Goal: Task Accomplishment & Management: Use online tool/utility

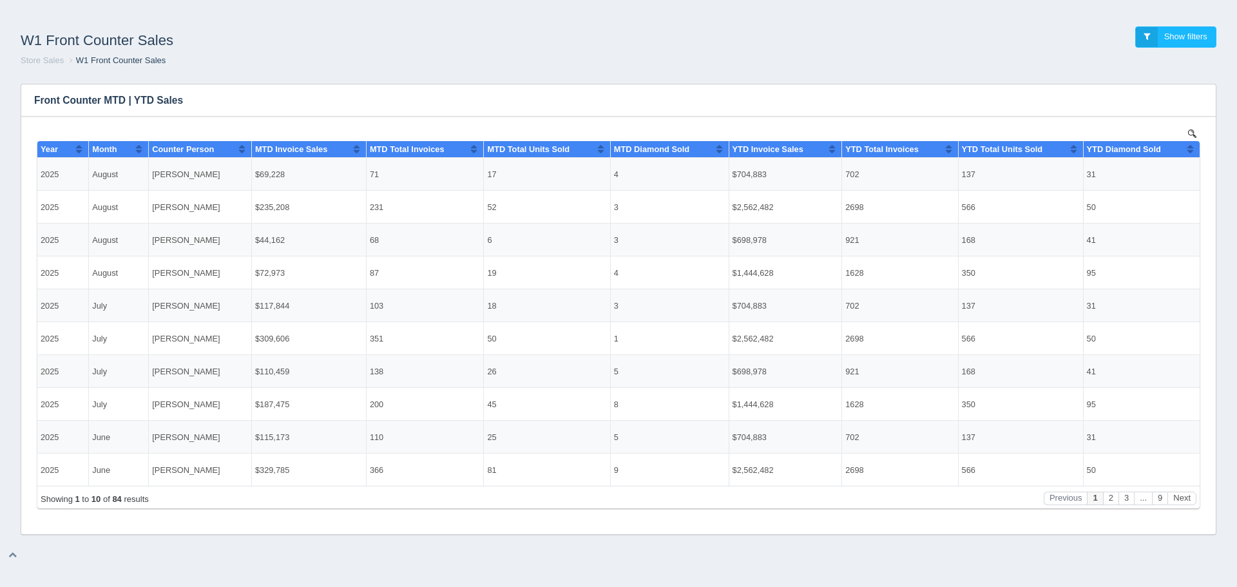
click at [134, 558] on div "W1 Front Counter Sales Show filters Store Sales W1 Front Counter Sales Filters …" at bounding box center [618, 293] width 1237 height 587
click at [154, 562] on div "W1 Front Counter Sales Show filters Store Sales W1 Front Counter Sales Filters …" at bounding box center [618, 293] width 1237 height 587
click at [498, 68] on div "W1 Front Counter Sales Show filters Store Sales W1 Front Counter Sales" at bounding box center [618, 46] width 1226 height 53
click at [1032, 17] on div "W1 Front Counter Sales Show filters Store Sales W1 Front Counter Sales Filters …" at bounding box center [618, 272] width 1237 height 525
click at [1191, 561] on div "W1 Front Counter Sales Show filters Store Sales W1 Front Counter Sales Filters …" at bounding box center [618, 293] width 1237 height 587
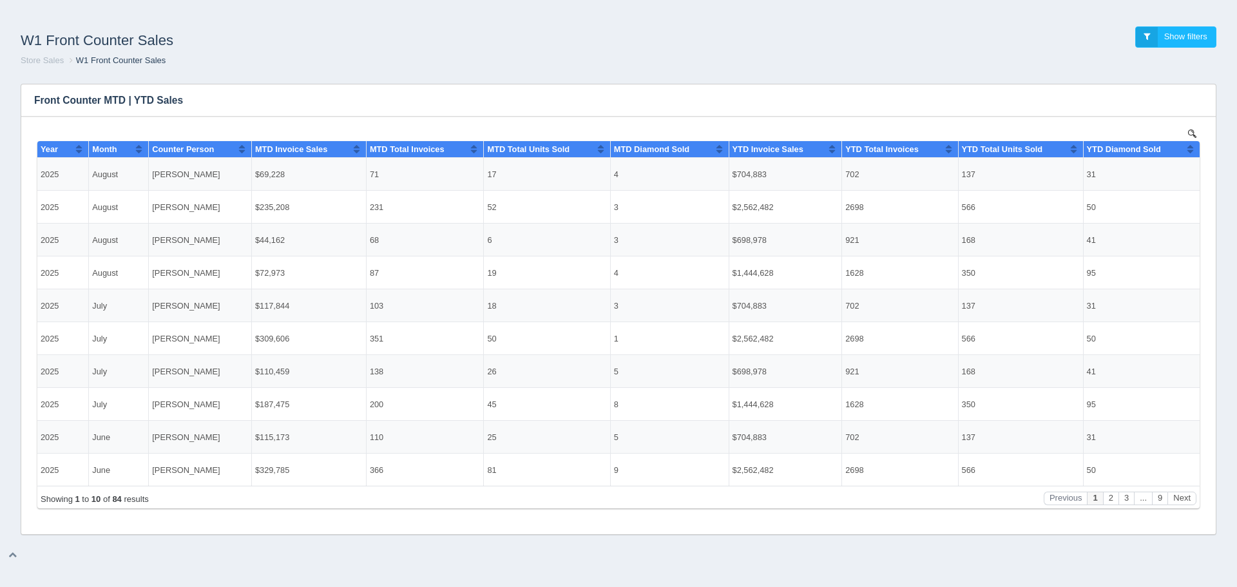
click at [589, 46] on h1 "W1 Front Counter Sales" at bounding box center [320, 40] width 598 height 28
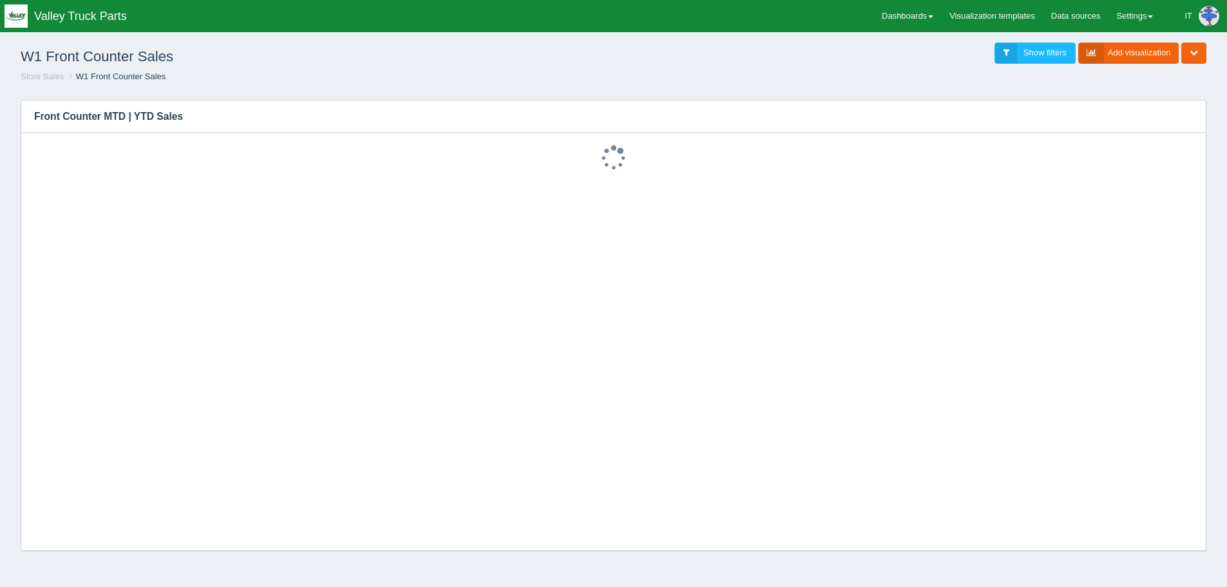
click at [606, 59] on h1 "W1 Front Counter Sales" at bounding box center [317, 57] width 593 height 28
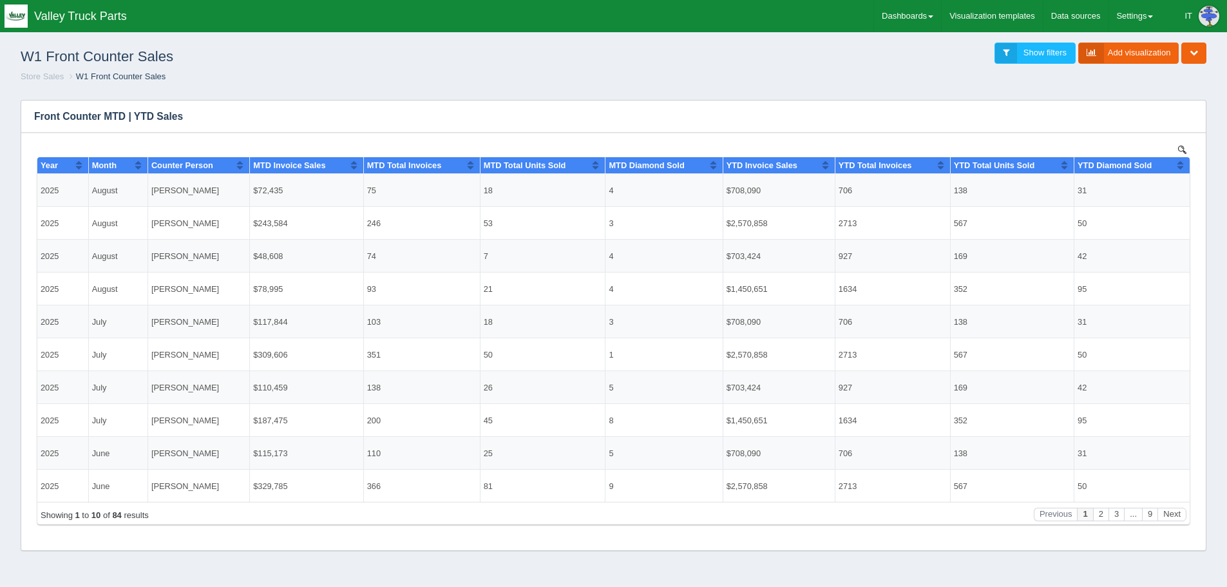
click at [1211, 321] on div "Add filter Date Date range Sql dropdown Deno dropdown Static dropdown Text fiel…" at bounding box center [613, 320] width 1206 height 461
click at [1180, 119] on button "button" at bounding box center [1187, 116] width 17 height 20
click at [1125, 132] on link "Edit chart" at bounding box center [1144, 135] width 103 height 19
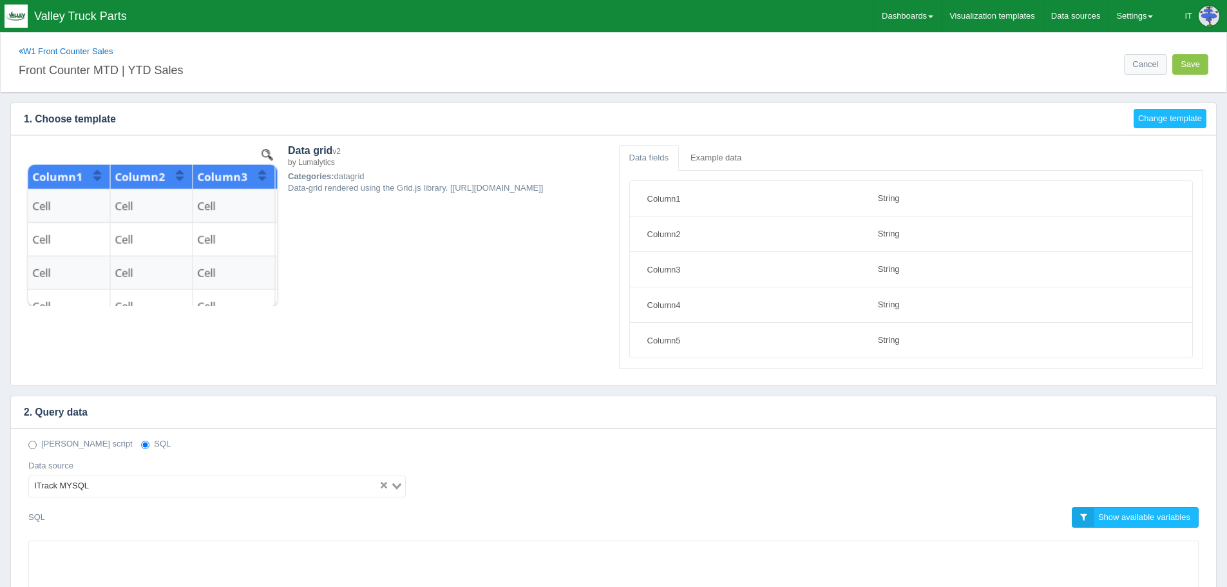
select select "string"
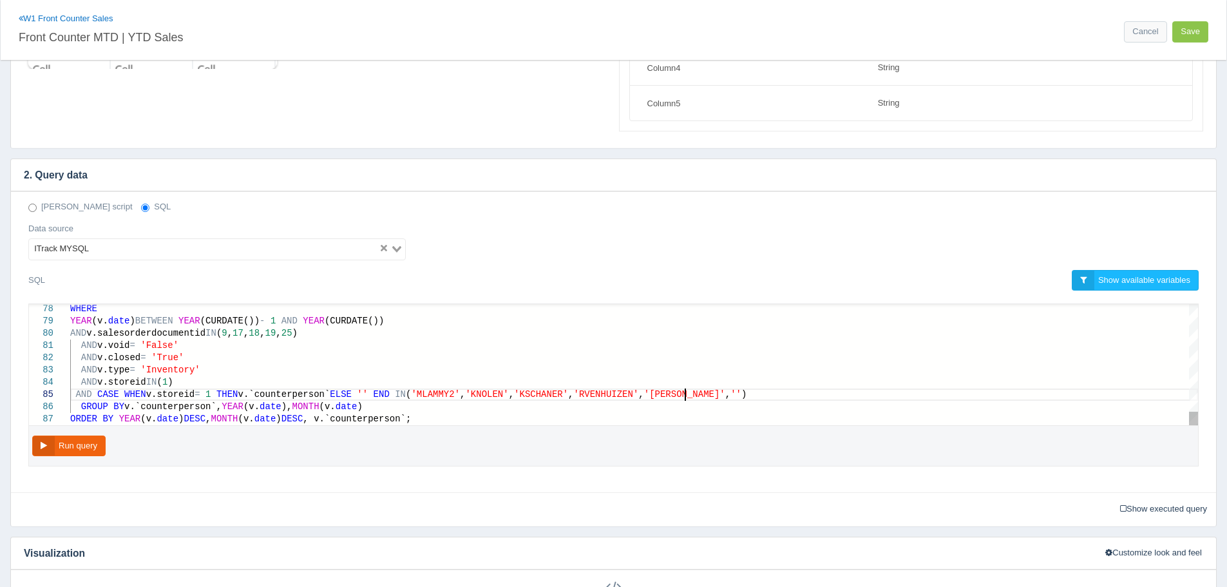
click at [730, 396] on span "'BKOR" at bounding box center [743, 394] width 27 height 10
paste textarea "bkornelis"
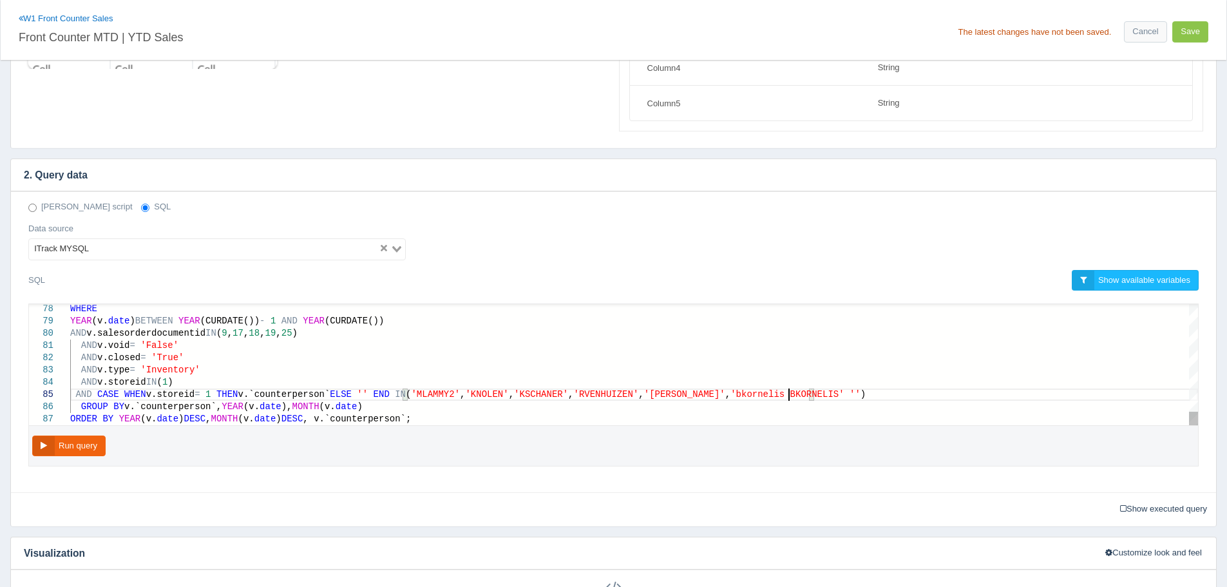
click at [81, 446] on button "Run query" at bounding box center [68, 445] width 73 height 21
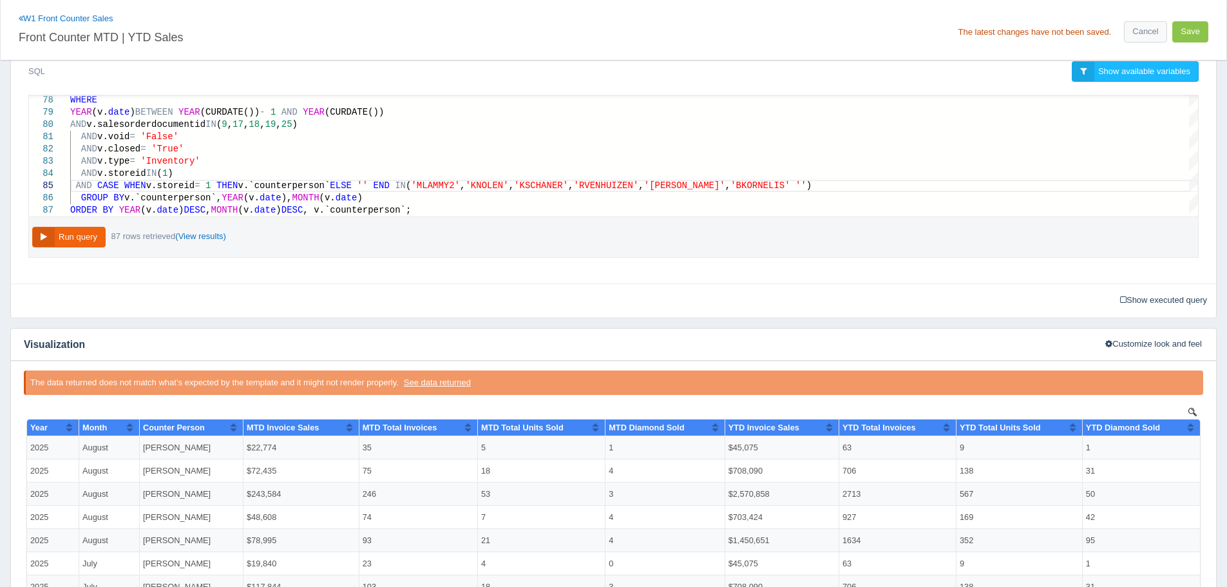
scroll to position [431, 0]
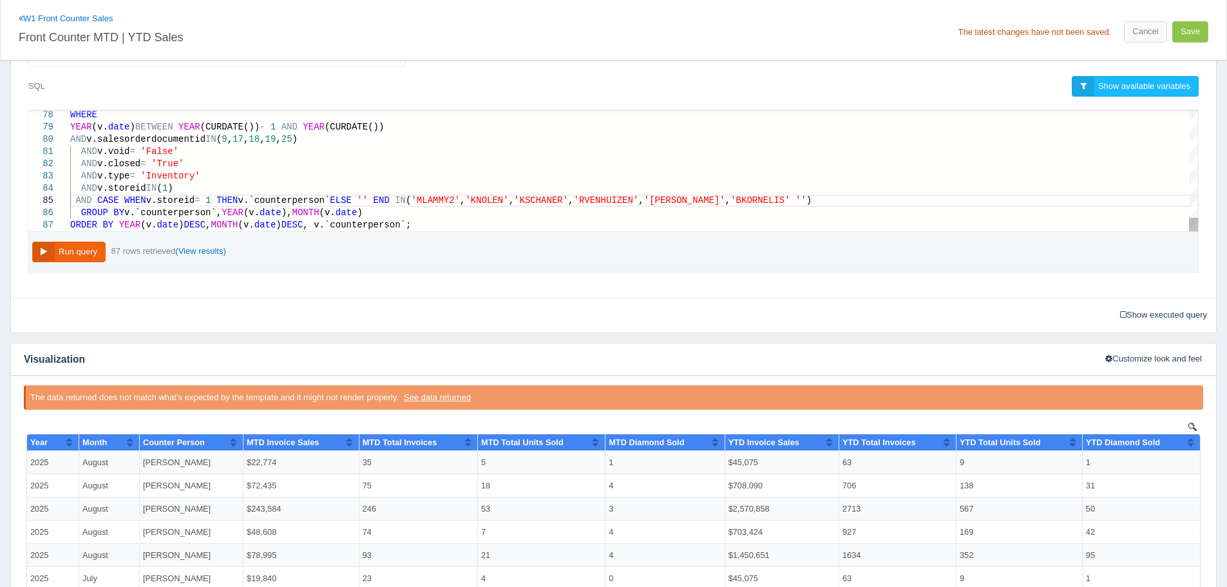
type textarea "AND a.salesorderdocumentid IN (9, 17, 18, 19, 25) ) AS 'YTD Diamond Sold' FROM …"
click at [934, 143] on div "AND v.salesorderdocumentid IN ( 9 , 17 , 18 , 19 , 25 )" at bounding box center [634, 139] width 1128 height 12
click at [1178, 34] on button "Save" at bounding box center [1190, 31] width 36 height 21
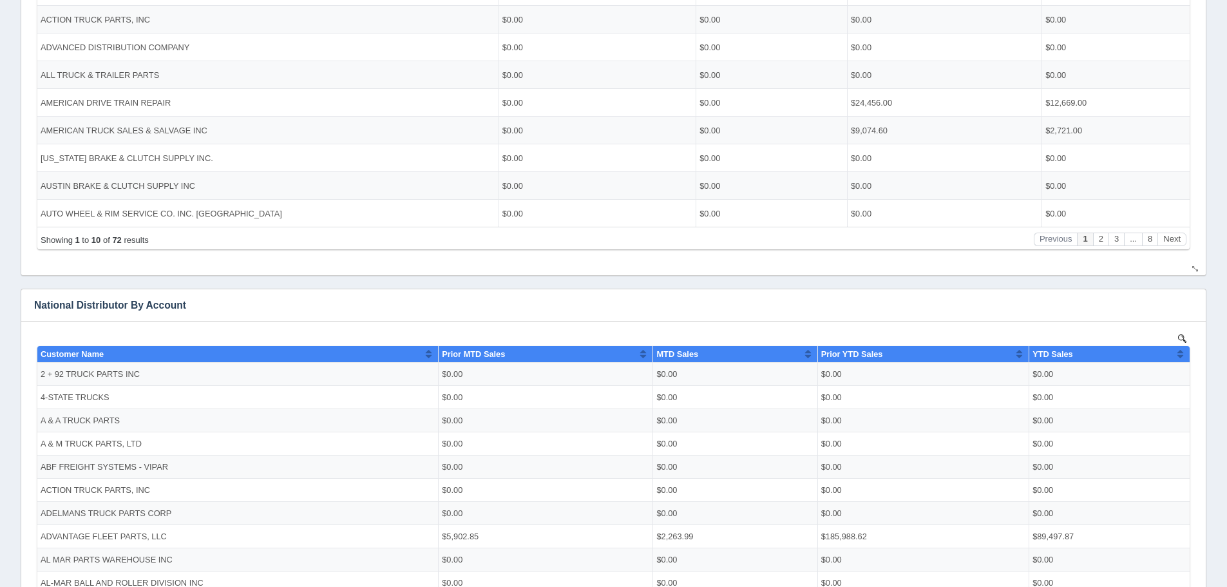
scroll to position [451, 0]
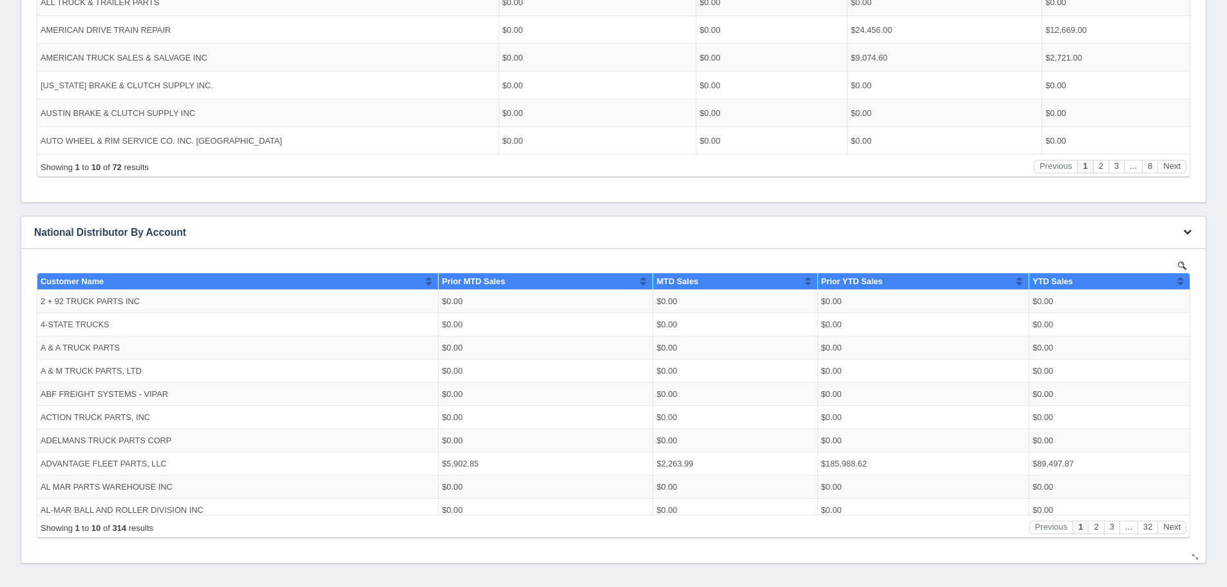
click at [1190, 231] on icon "button" at bounding box center [1187, 231] width 8 height 8
click at [1150, 244] on link "Edit chart" at bounding box center [1144, 251] width 103 height 19
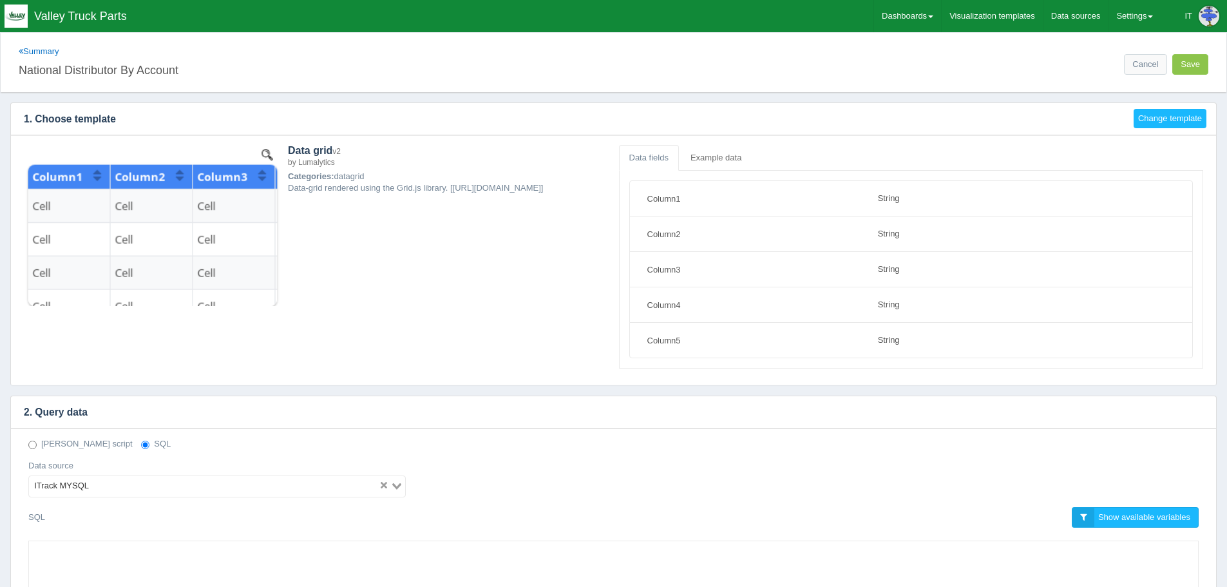
select select "string"
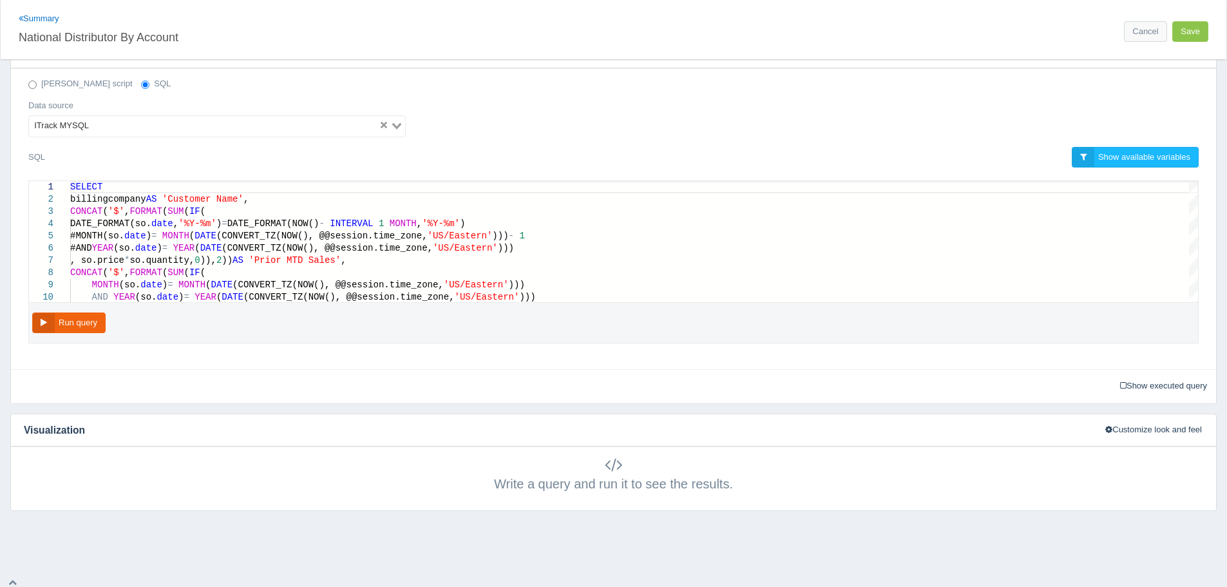
scroll to position [366, 0]
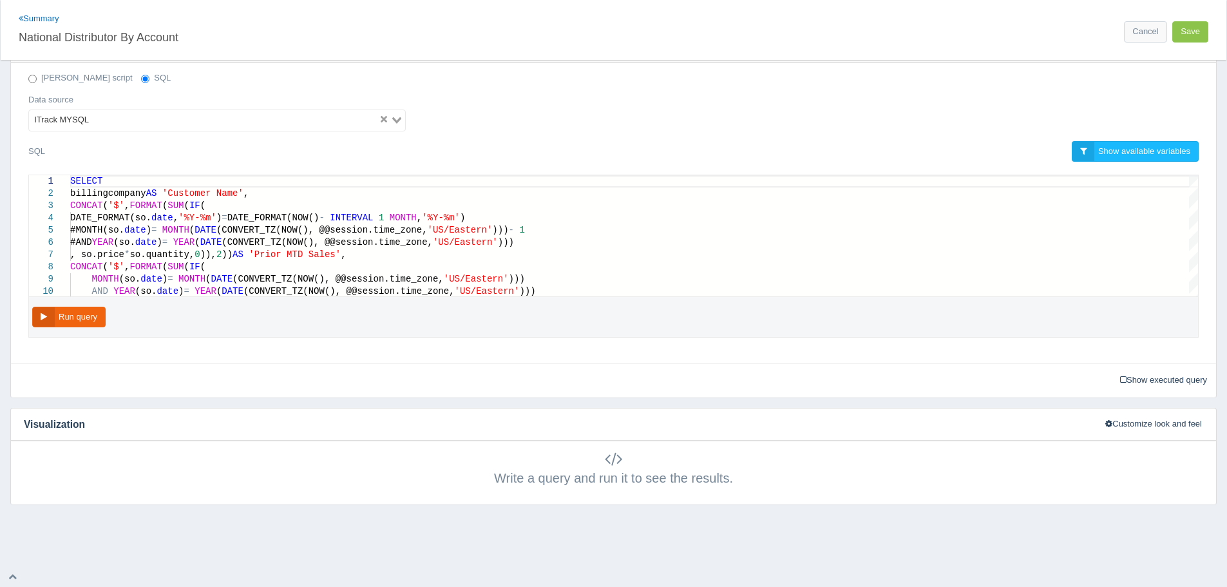
click at [43, 438] on h4 "Visualization" at bounding box center [551, 424] width 1080 height 32
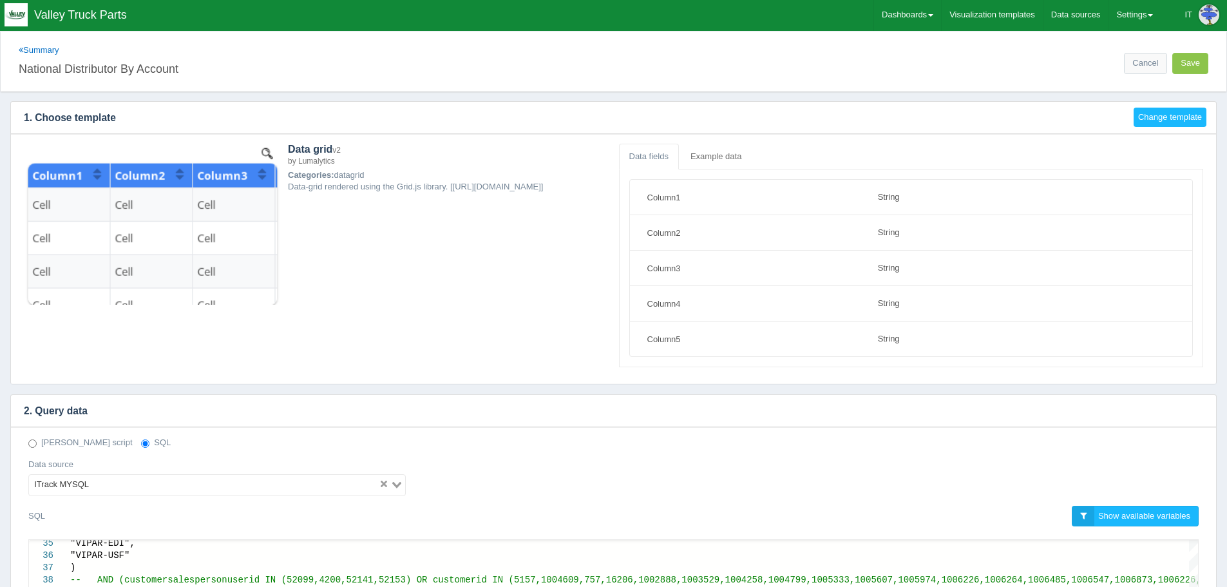
scroll to position [0, 0]
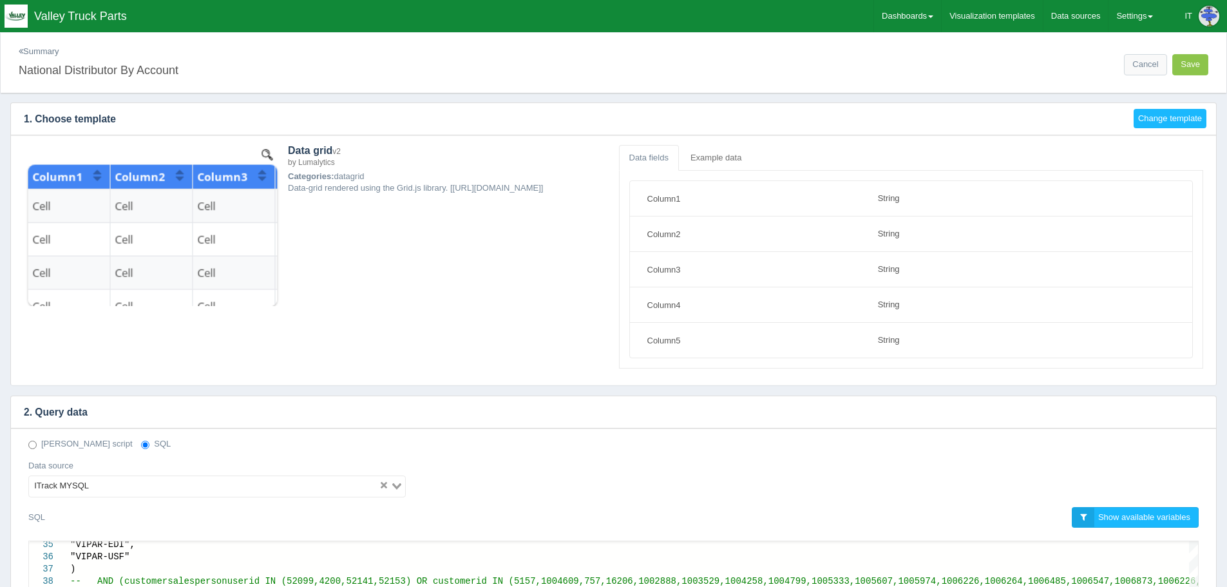
click at [37, 52] on link "Summary" at bounding box center [39, 51] width 41 height 10
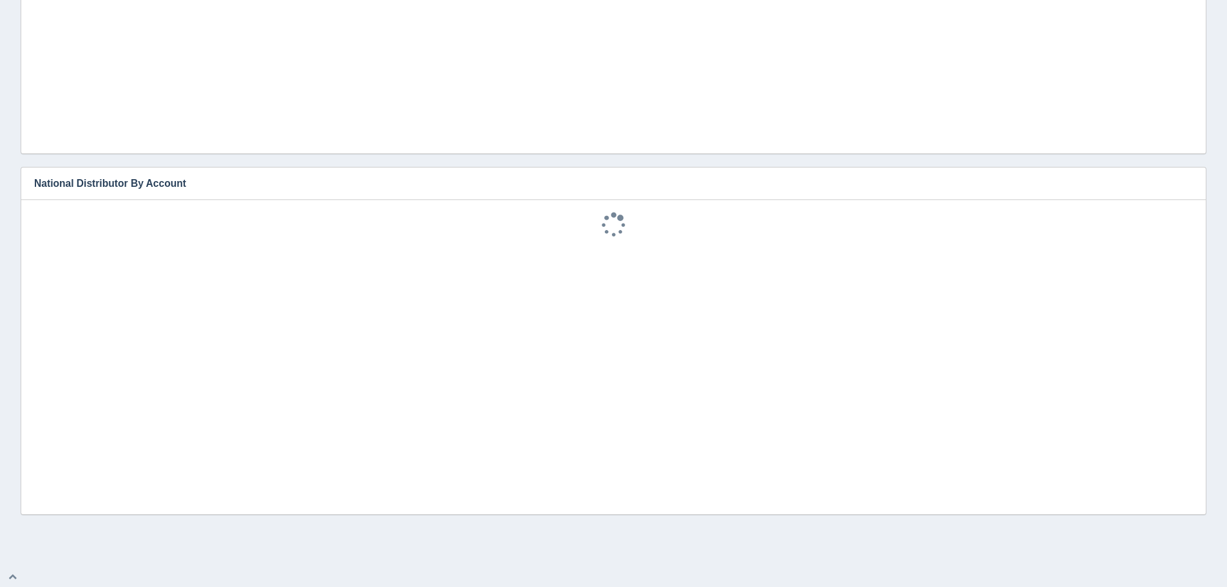
scroll to position [113, 0]
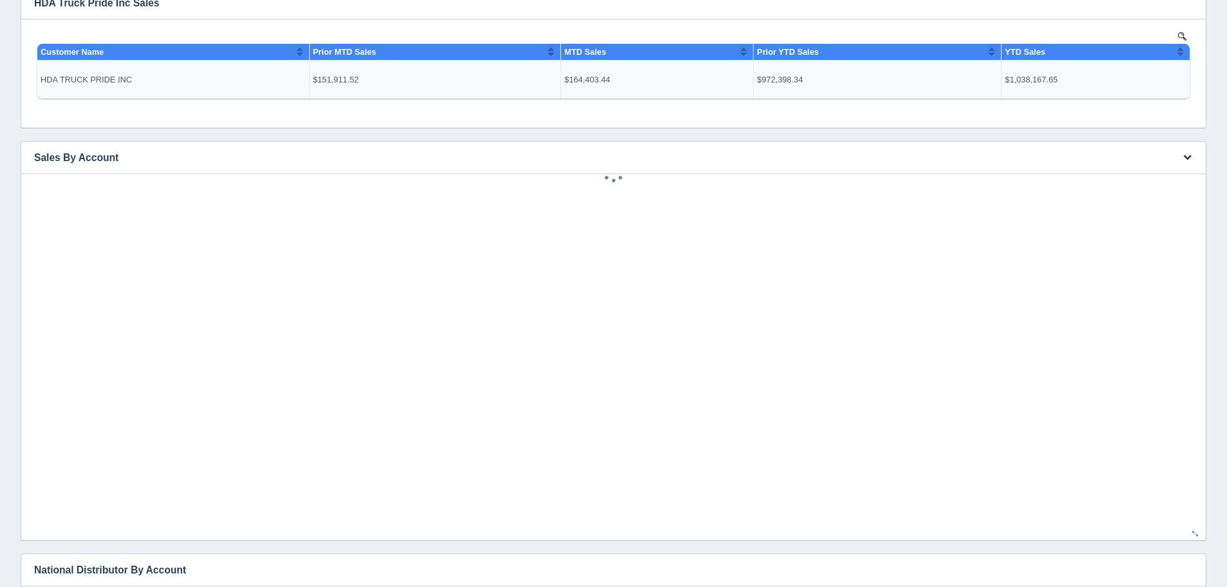
click at [1184, 157] on icon "button" at bounding box center [1187, 157] width 8 height 8
click at [1142, 171] on link "Edit chart" at bounding box center [1144, 176] width 103 height 19
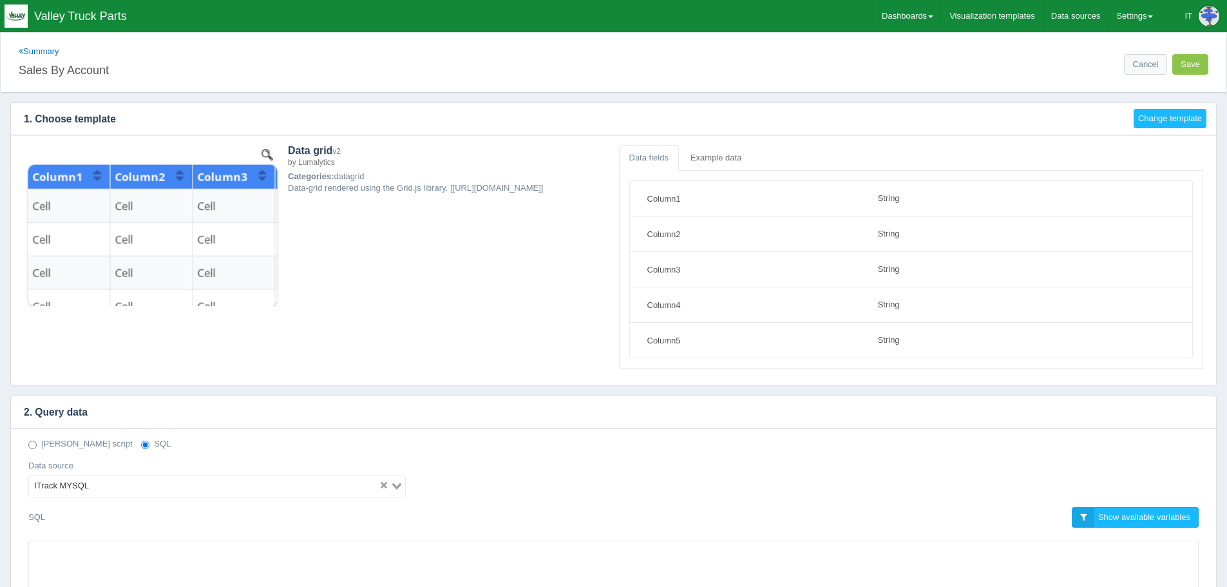
select select "string"
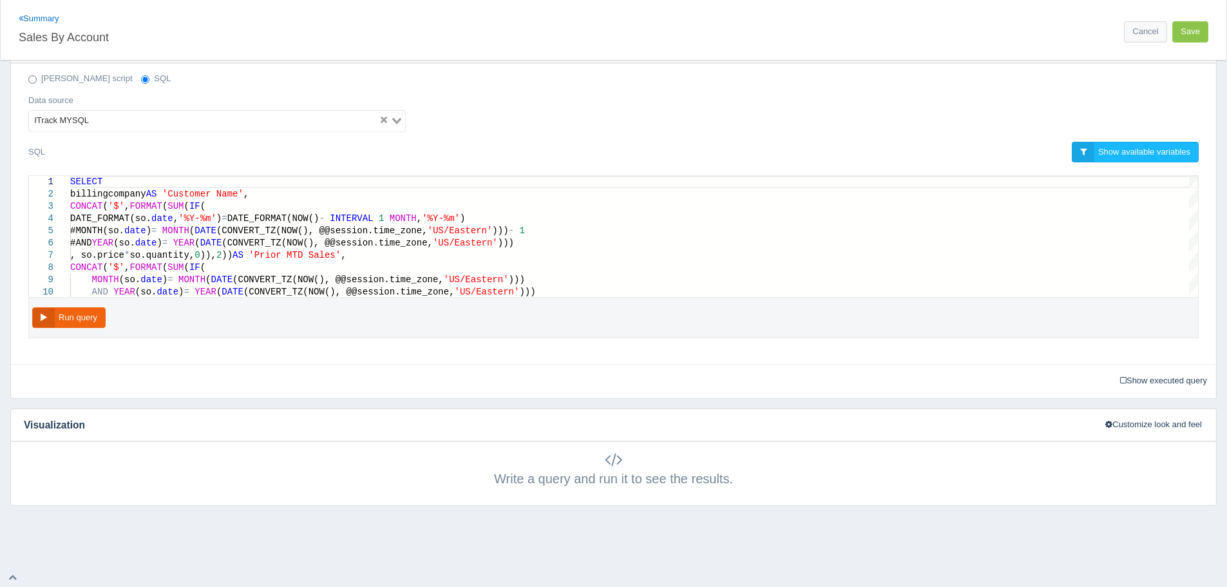
scroll to position [366, 0]
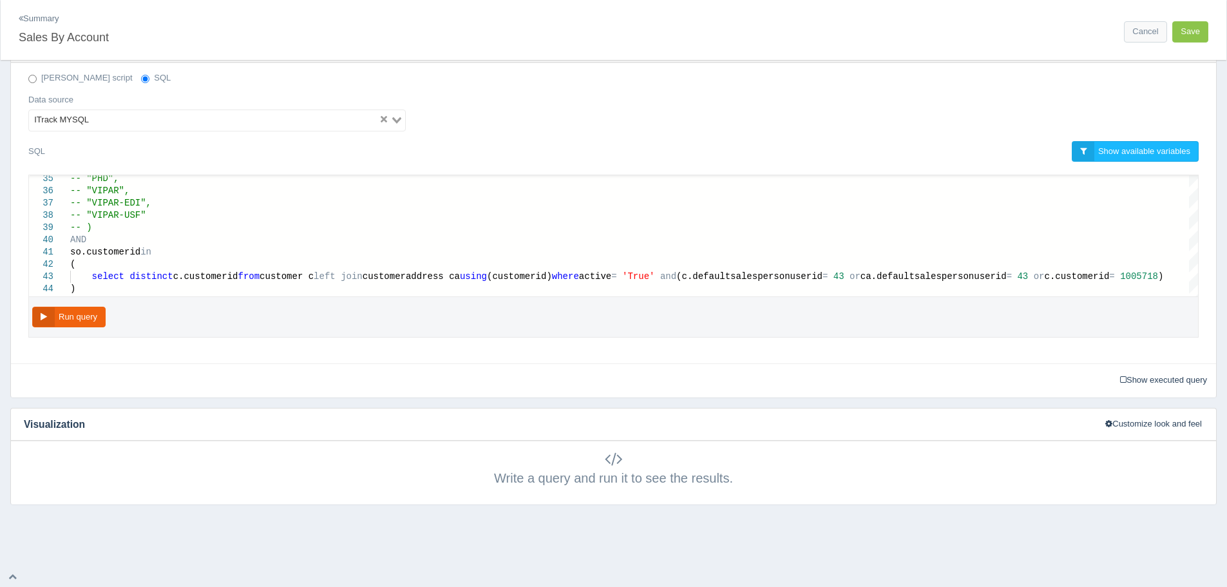
click at [58, 22] on link "Summary" at bounding box center [39, 19] width 41 height 10
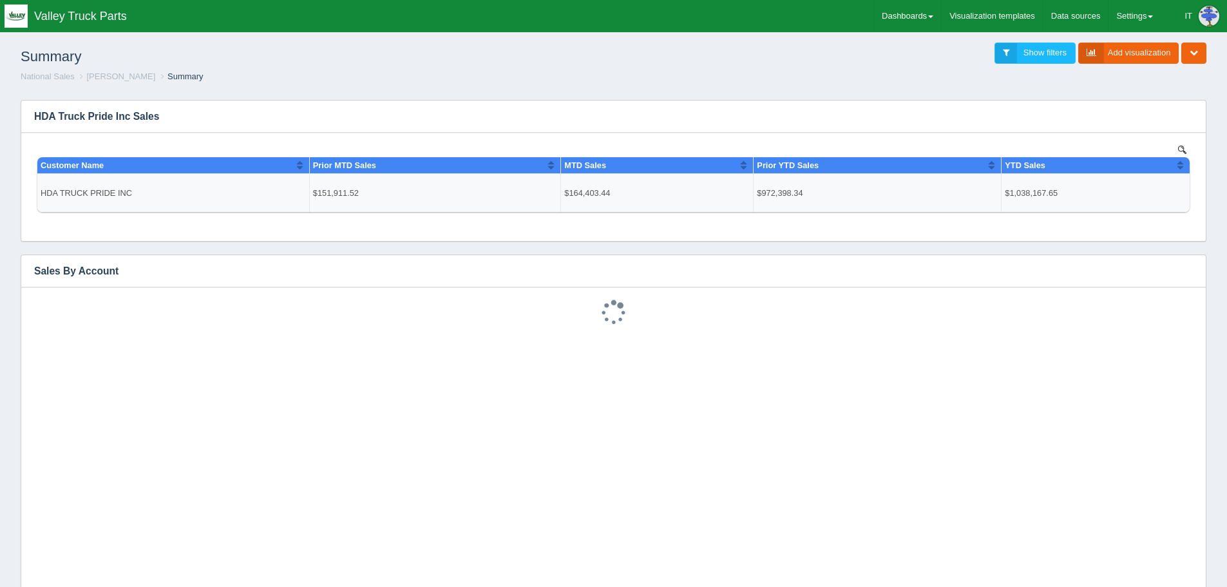
click at [636, 84] on div "Summary Show filters Add visualization Edit dashboard Clone dashboard Delete da…" at bounding box center [613, 62] width 1217 height 53
click at [860, 88] on div "Summary Show filters Add visualization Edit dashboard Clone dashboard Delete da…" at bounding box center [613, 62] width 1217 height 53
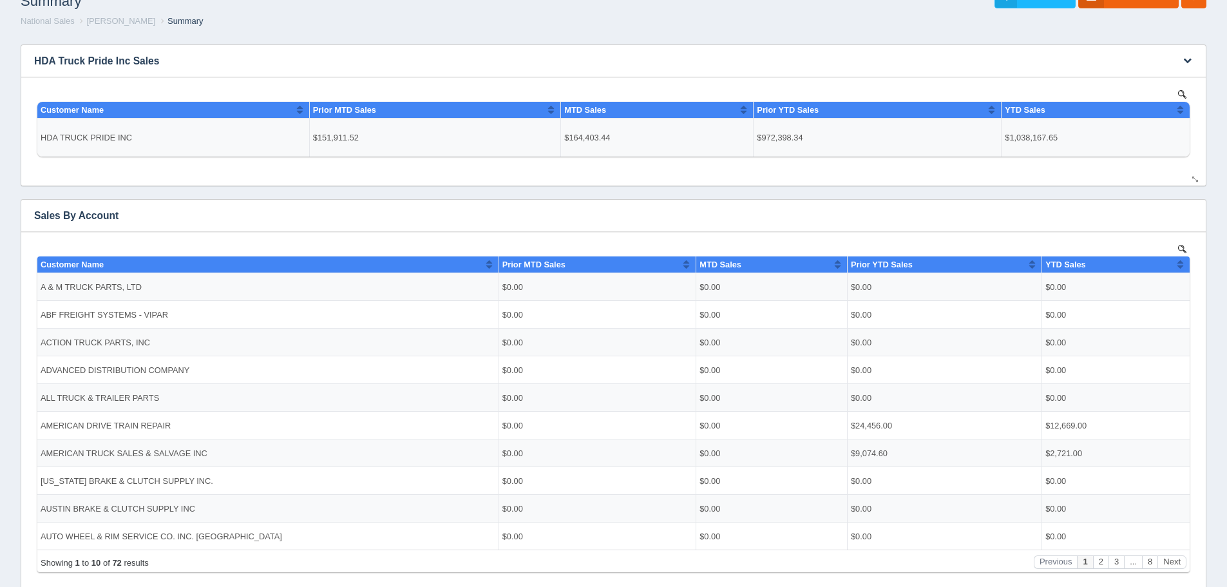
scroll to position [129, 0]
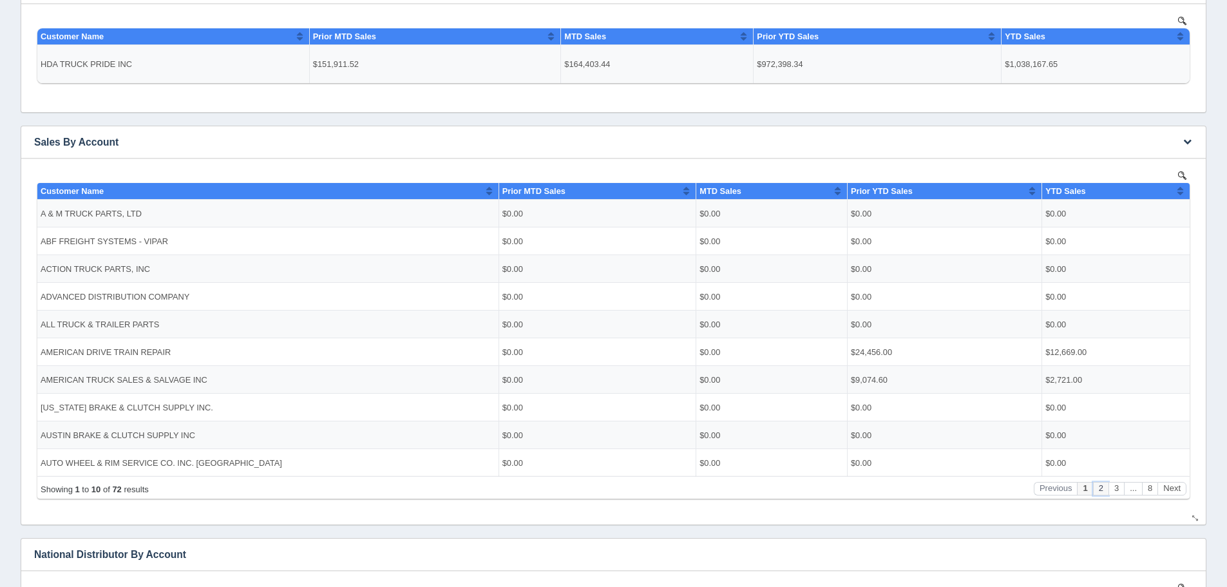
click at [1102, 489] on button "2" at bounding box center [1100, 488] width 15 height 14
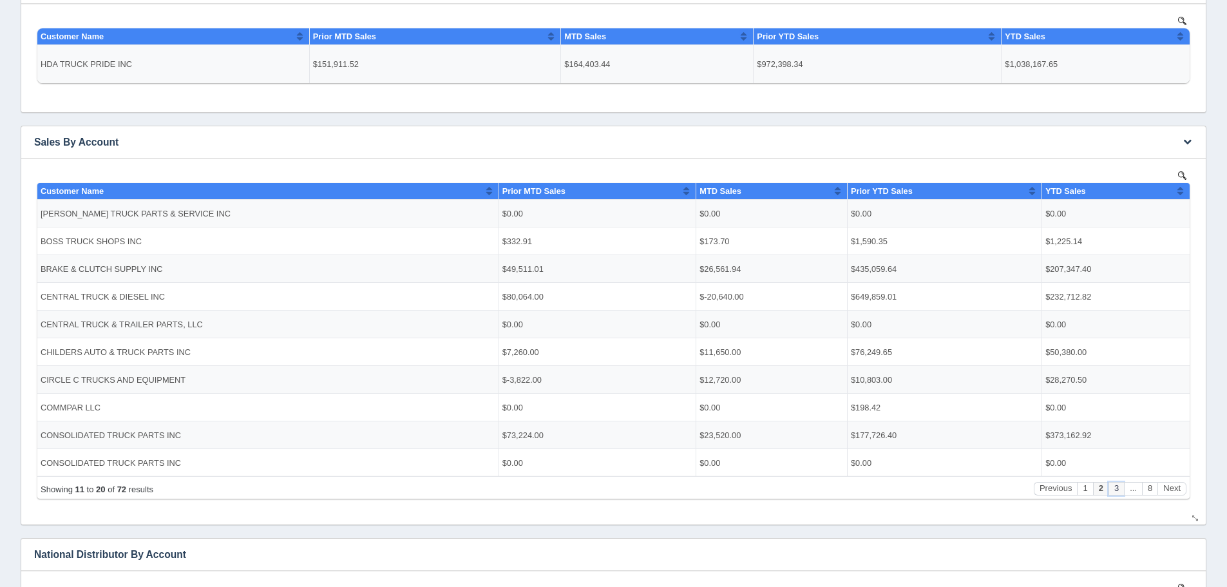
click at [1114, 486] on button "3" at bounding box center [1115, 488] width 15 height 14
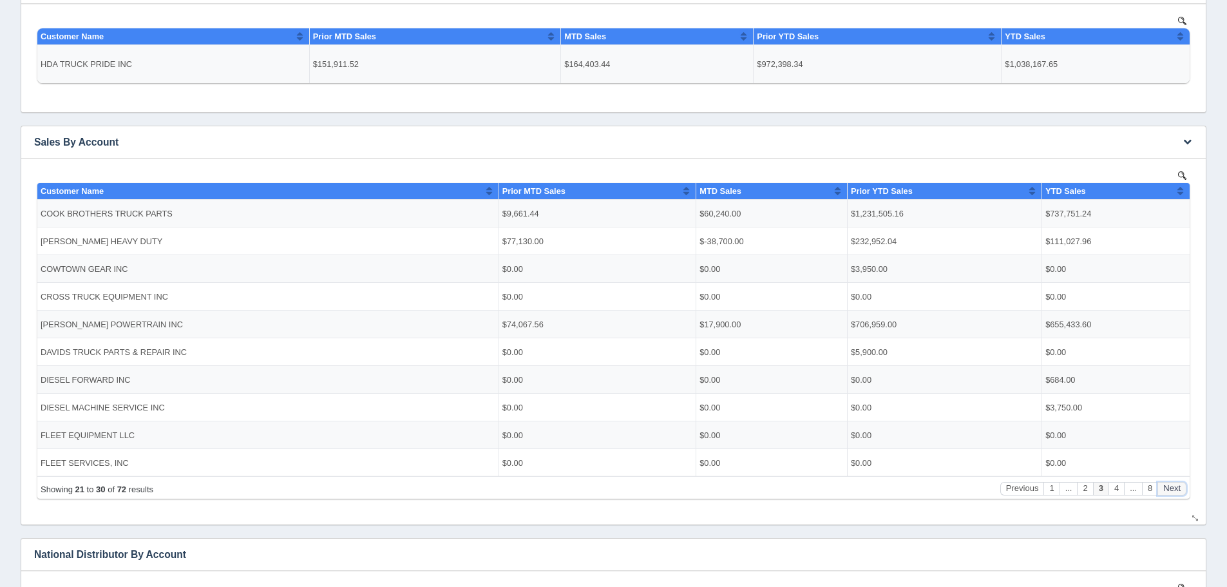
click at [1173, 488] on button "Next" at bounding box center [1171, 488] width 29 height 14
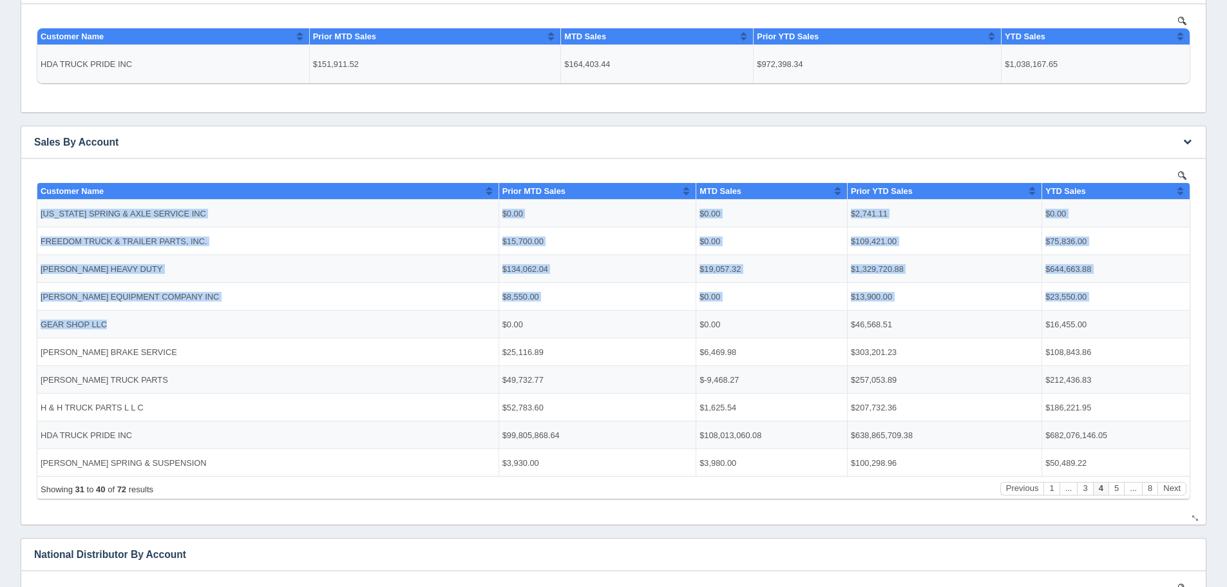
drag, startPoint x: 36, startPoint y: 293, endPoint x: 263, endPoint y: 322, distance: 229.2
click at [263, 322] on div "Show 10 25 50 100 entries Customer Name Prior MTD Sales MTD Sales Prior YTD Sal…" at bounding box center [613, 332] width 1159 height 330
click at [263, 318] on td "GEAR SHOP LLC" at bounding box center [267, 324] width 461 height 28
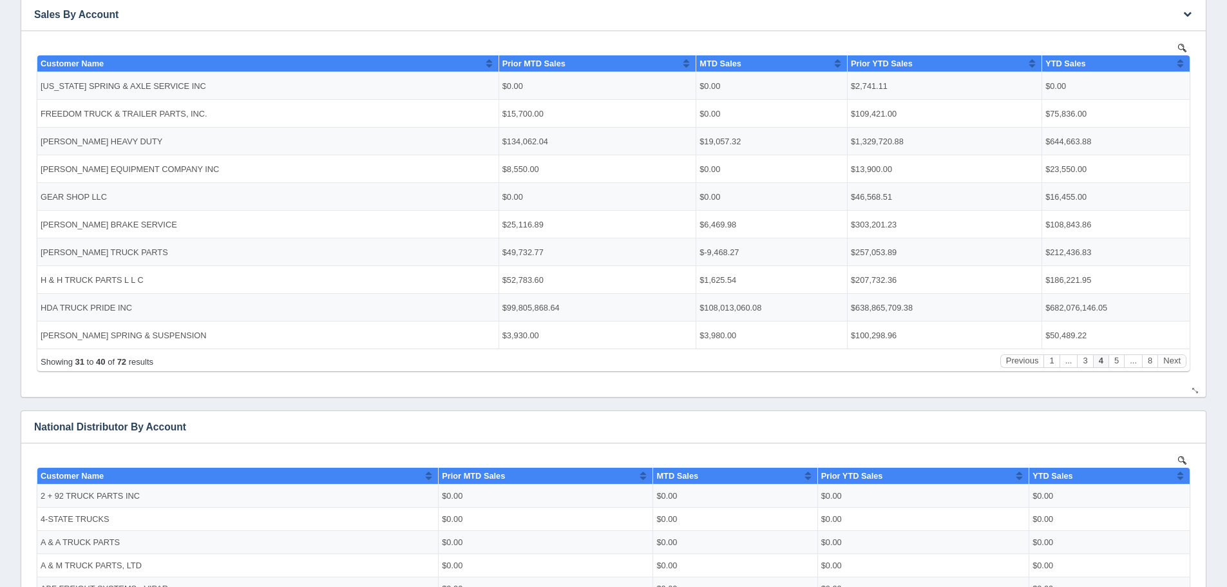
scroll to position [258, 0]
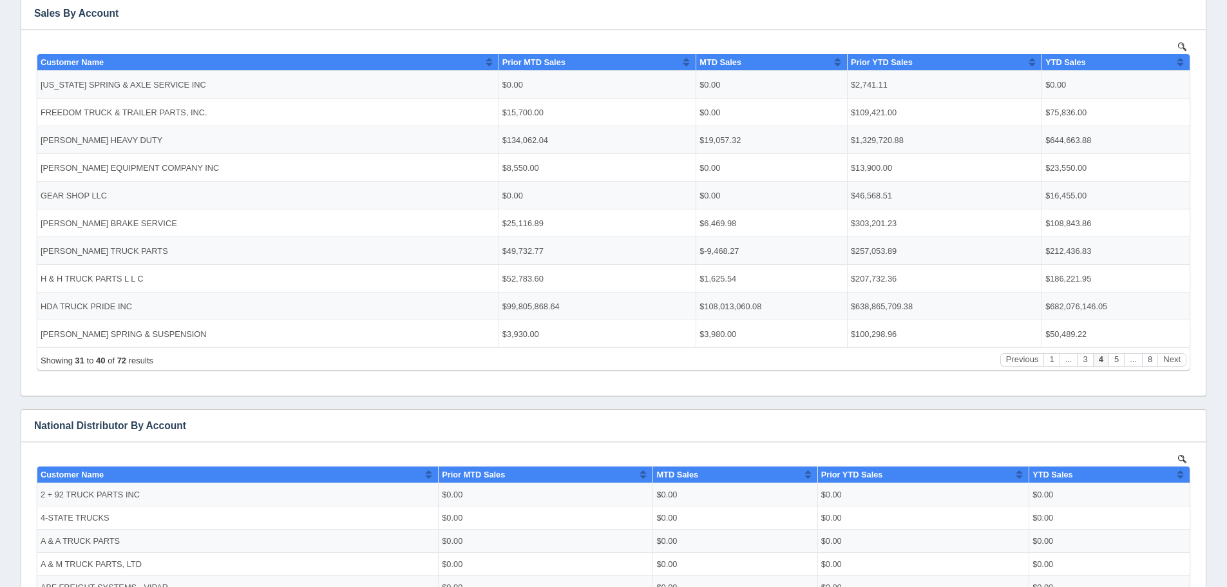
click at [0, 278] on div "Summary Show filters Add visualization Edit dashboard Clone dashboard Delete da…" at bounding box center [613, 262] width 1227 height 989
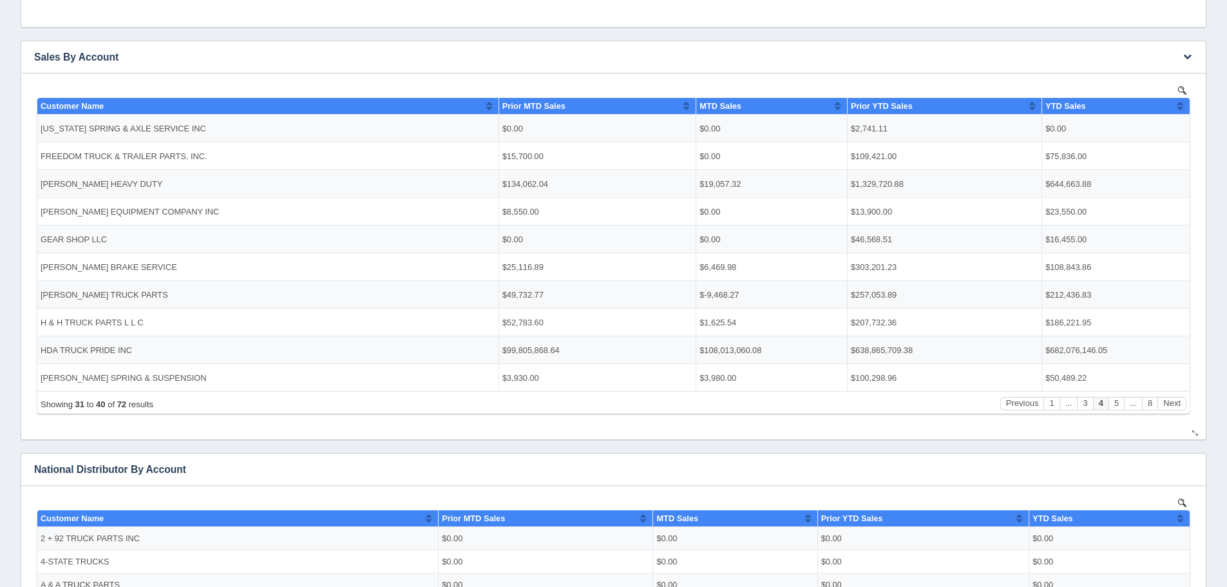
scroll to position [193, 0]
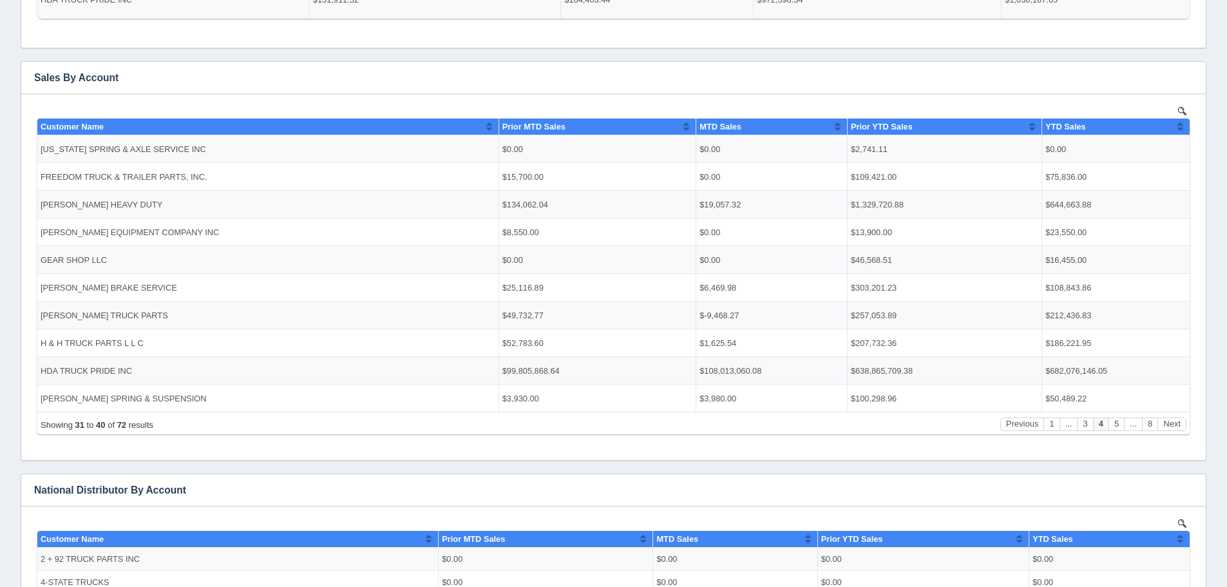
click at [1023, 56] on div "Edit chart Delete chart Download CSV View all results National Distributor By A…" at bounding box center [613, 364] width 1192 height 915
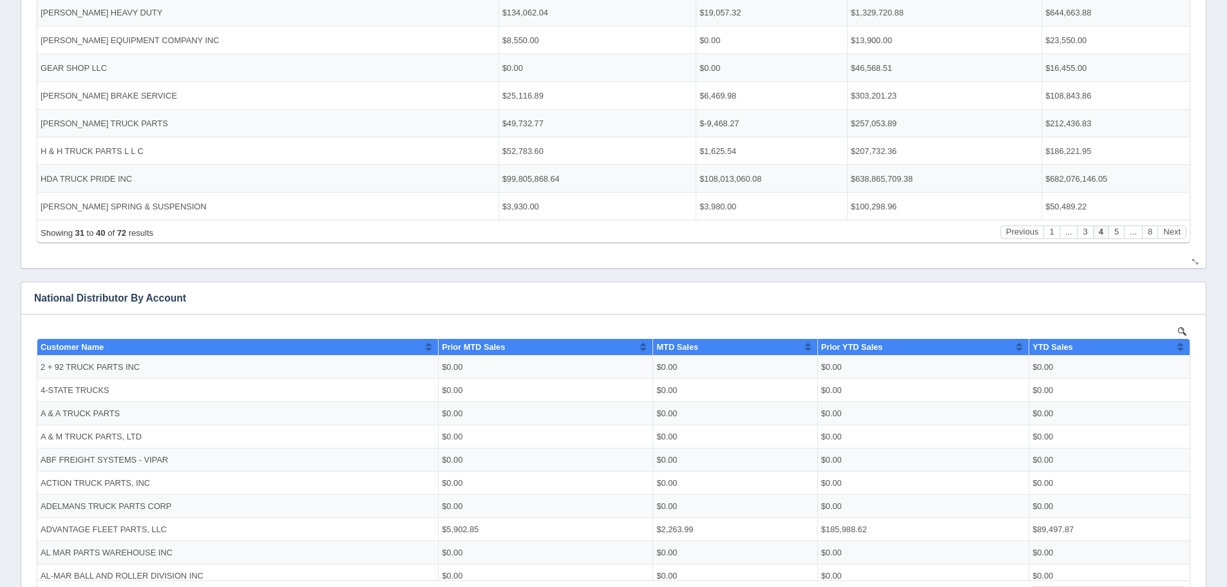
scroll to position [386, 0]
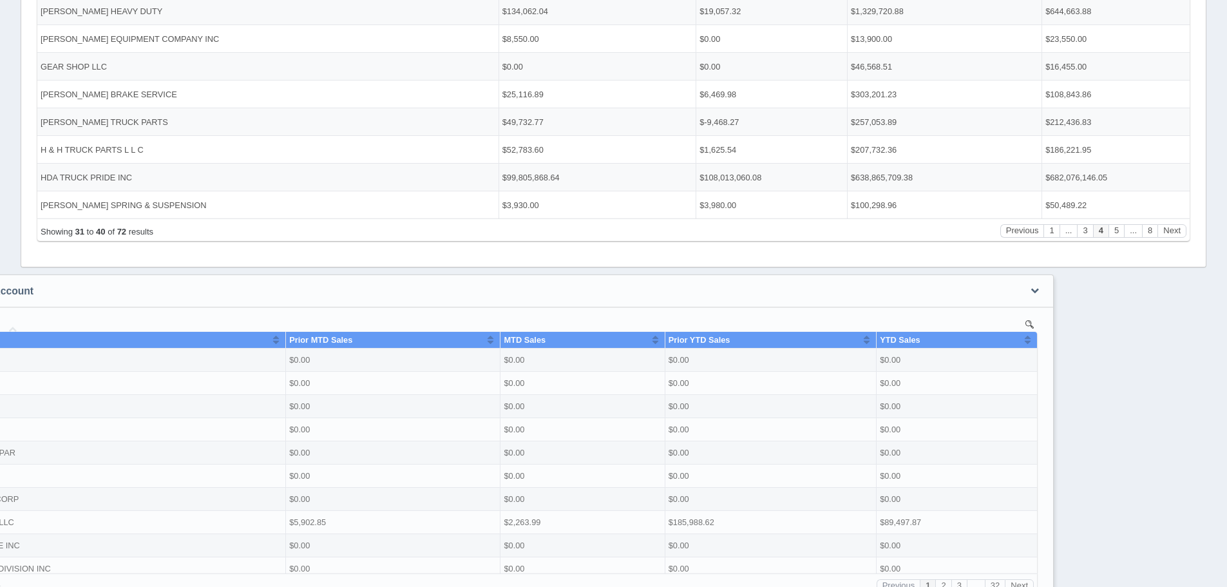
drag, startPoint x: 207, startPoint y: 294, endPoint x: 55, endPoint y: 288, distance: 152.8
click at [55, 288] on h3 "National Distributor By Account" at bounding box center [441, 291] width 1145 height 32
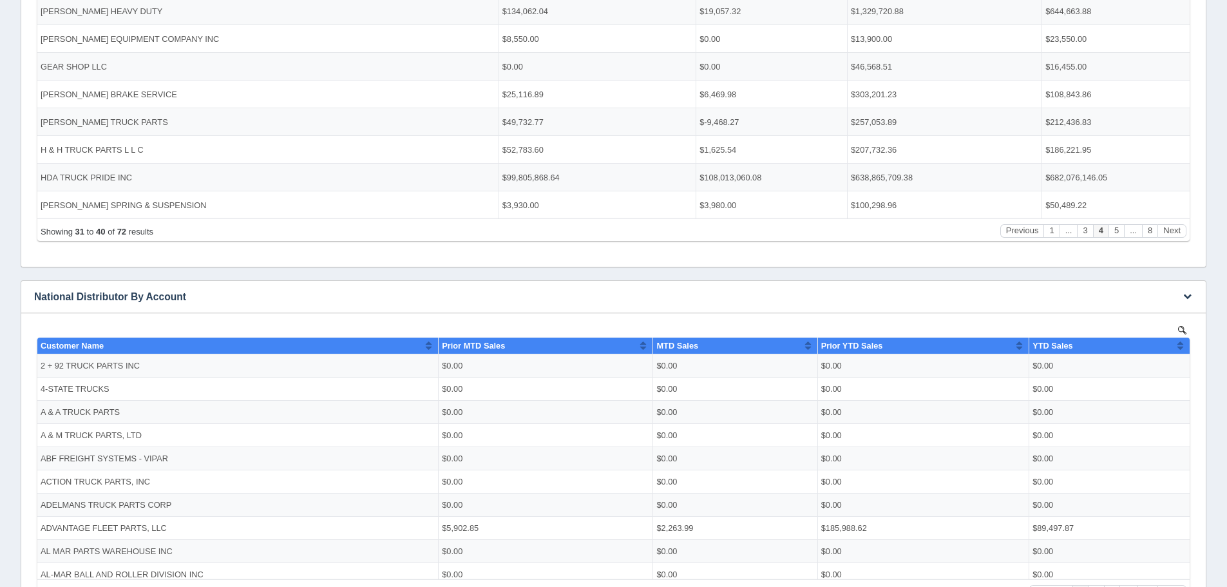
click at [59, 292] on h3 "National Distributor By Account" at bounding box center [593, 297] width 1145 height 32
click at [37, 295] on h3 "National Distributor By Account" at bounding box center [593, 297] width 1145 height 32
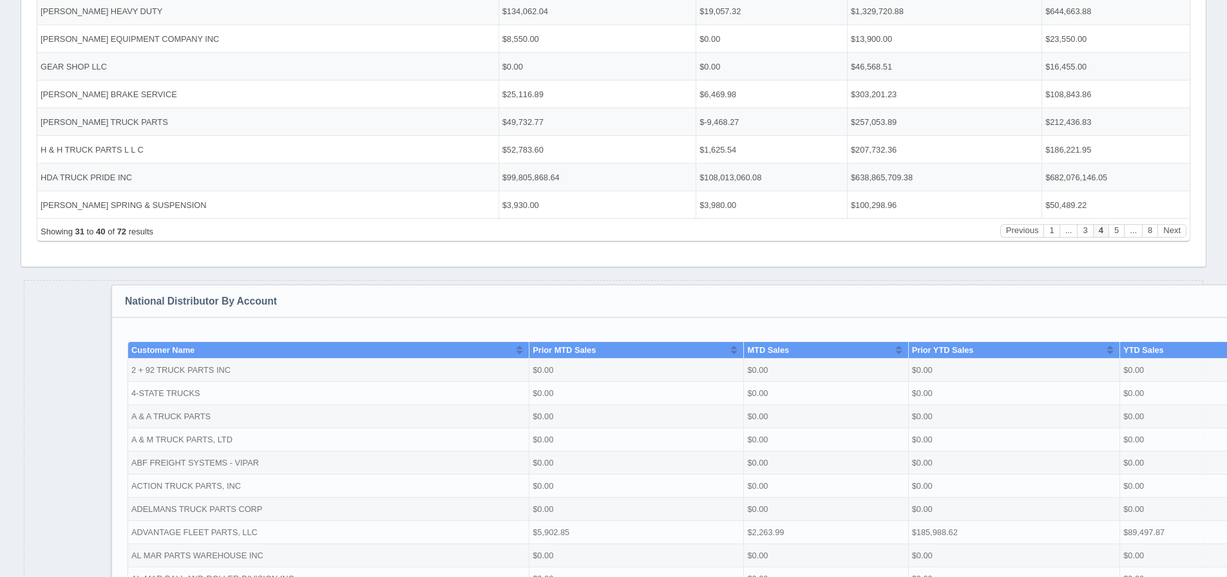
drag, startPoint x: 36, startPoint y: 296, endPoint x: 127, endPoint y: 301, distance: 90.9
click at [127, 301] on h3 "National Distributor By Account" at bounding box center [684, 301] width 1145 height 32
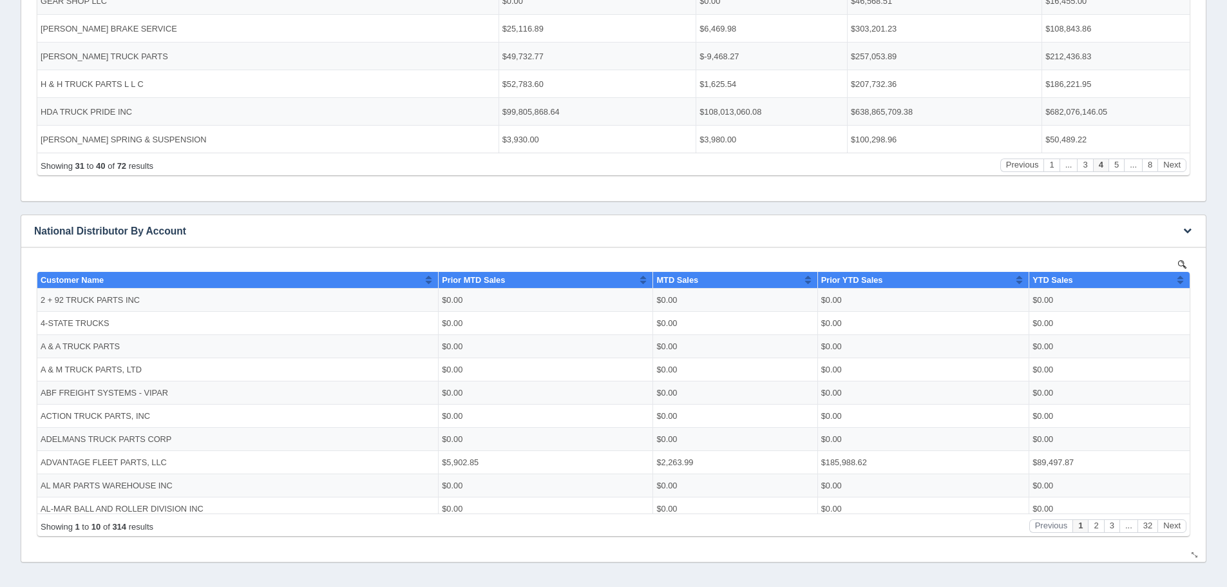
scroll to position [500, 0]
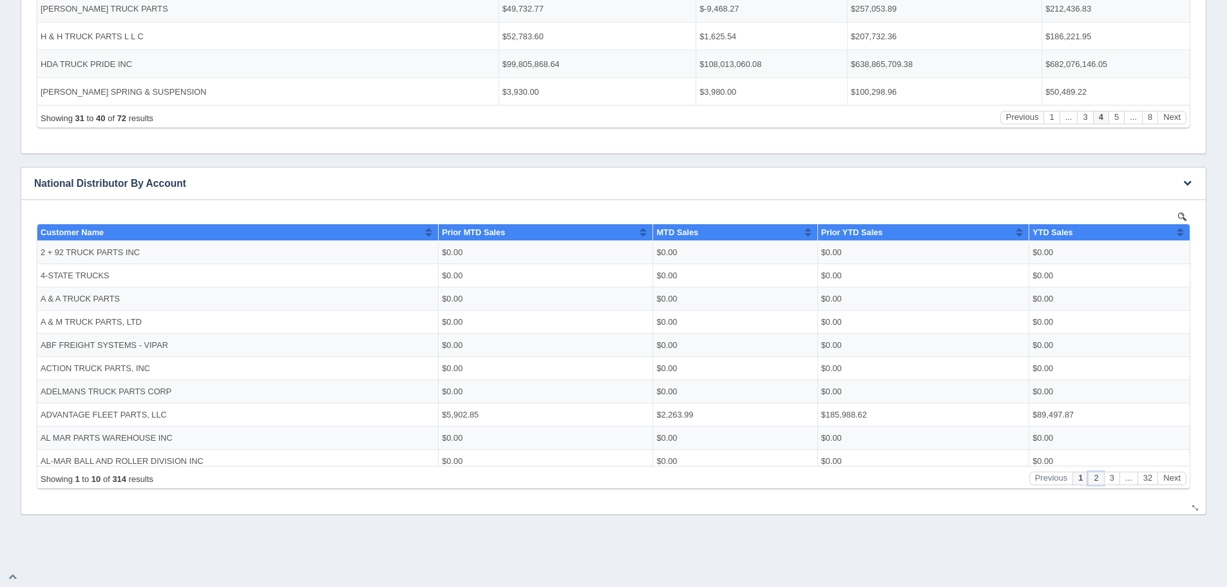
click at [1098, 479] on button "2" at bounding box center [1095, 478] width 15 height 14
click at [1107, 477] on button "3" at bounding box center [1111, 478] width 15 height 14
click at [1170, 477] on button "Next" at bounding box center [1171, 478] width 29 height 14
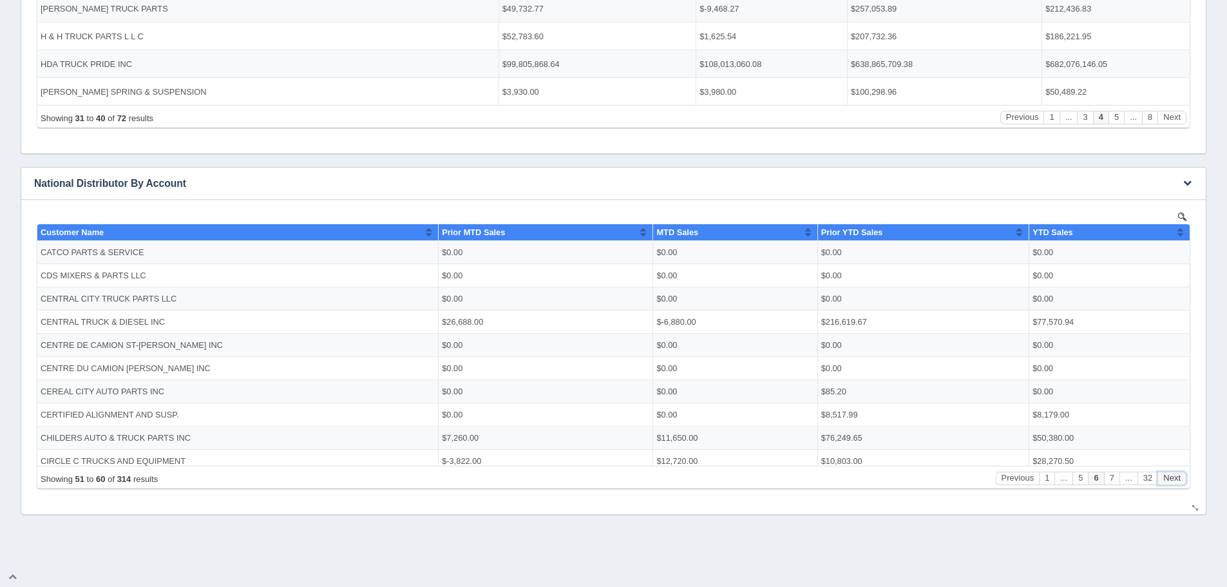
click at [1170, 477] on button "Next" at bounding box center [1171, 478] width 29 height 14
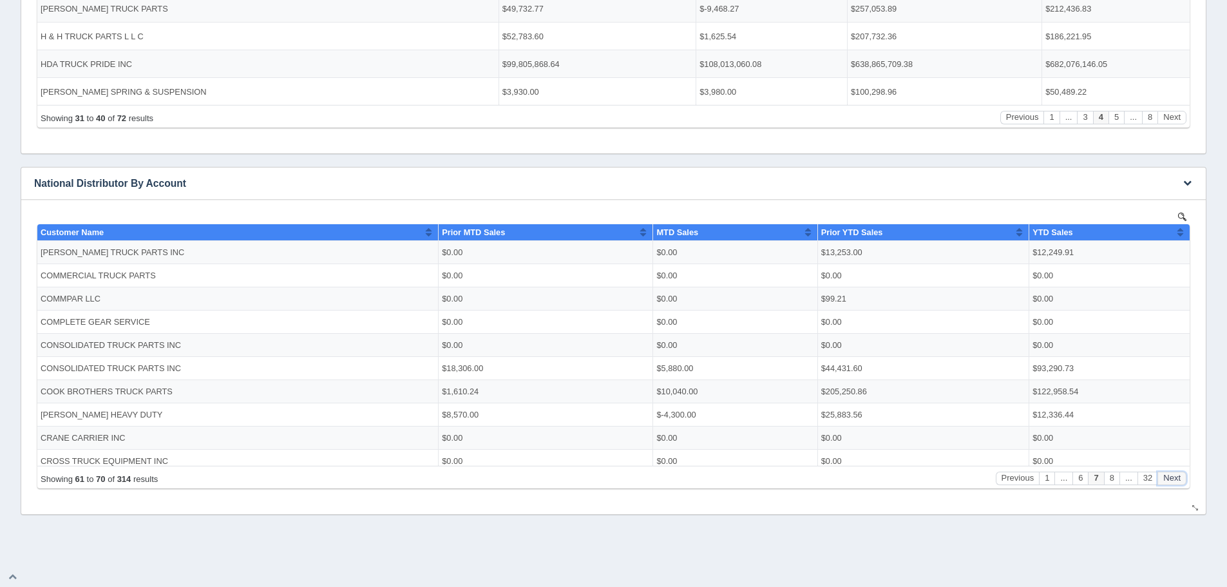
click at [1170, 477] on button "Next" at bounding box center [1171, 478] width 29 height 14
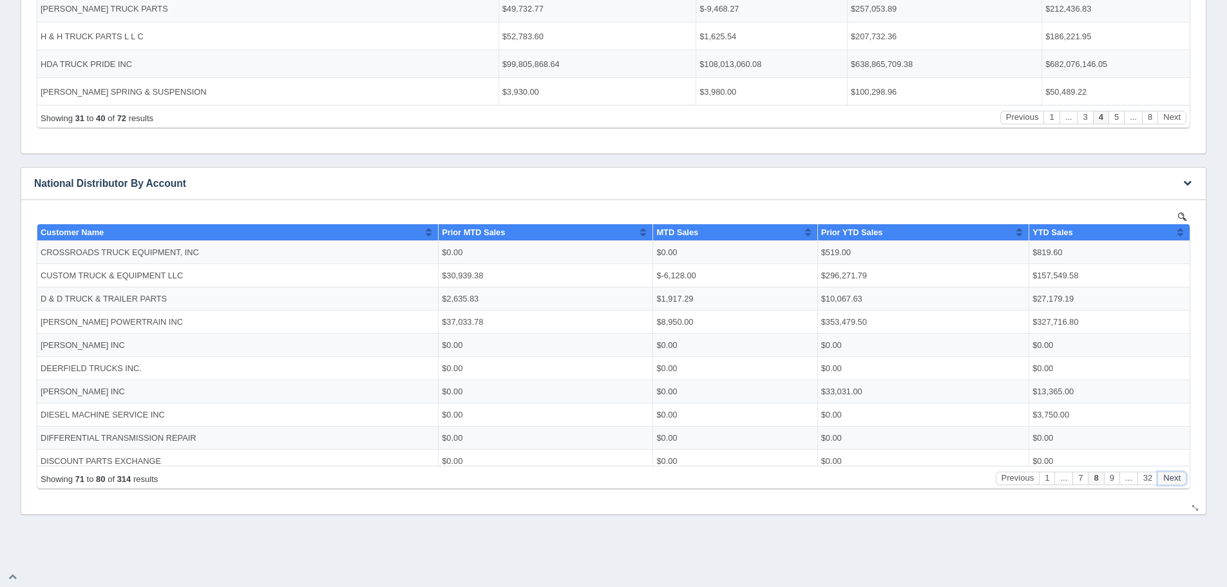
click at [1170, 477] on button "Next" at bounding box center [1171, 478] width 29 height 14
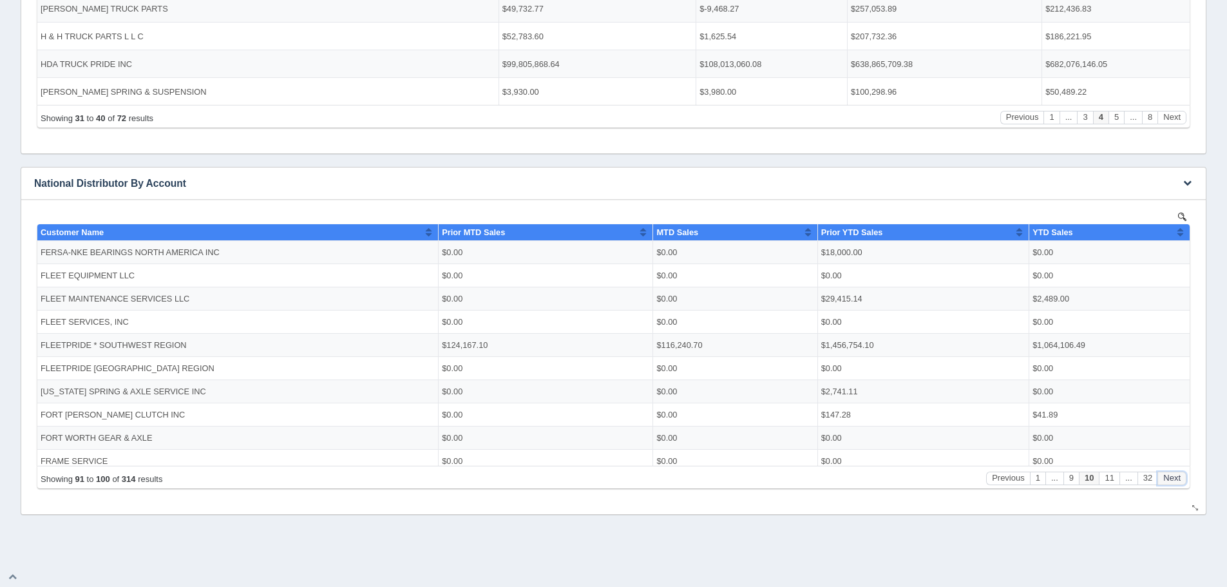
click at [1170, 477] on button "Next" at bounding box center [1171, 478] width 29 height 14
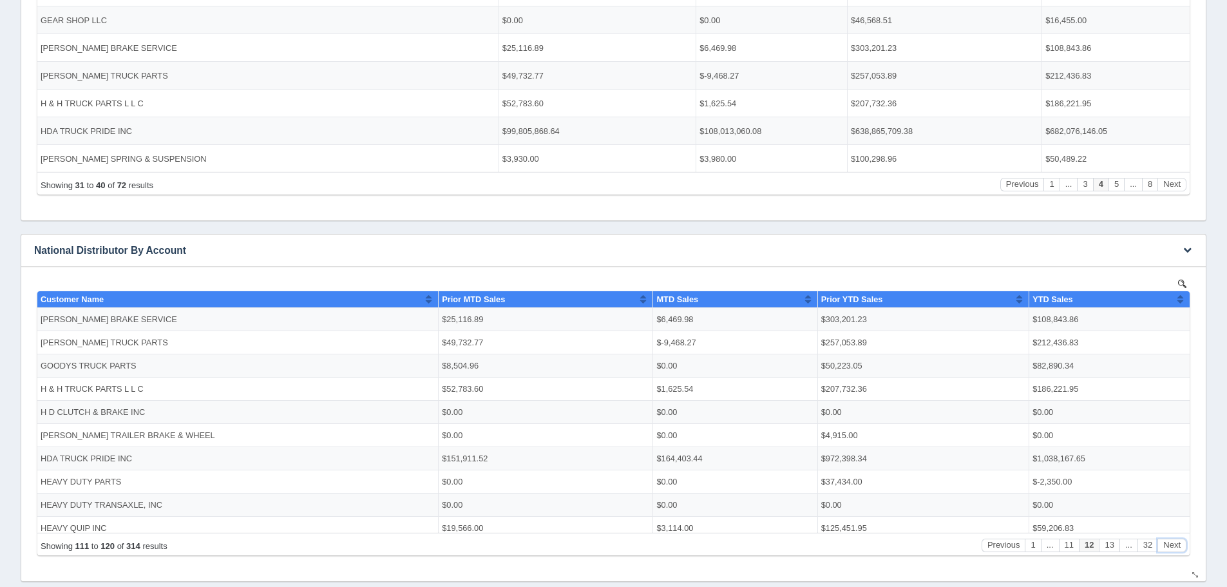
scroll to position [435, 0]
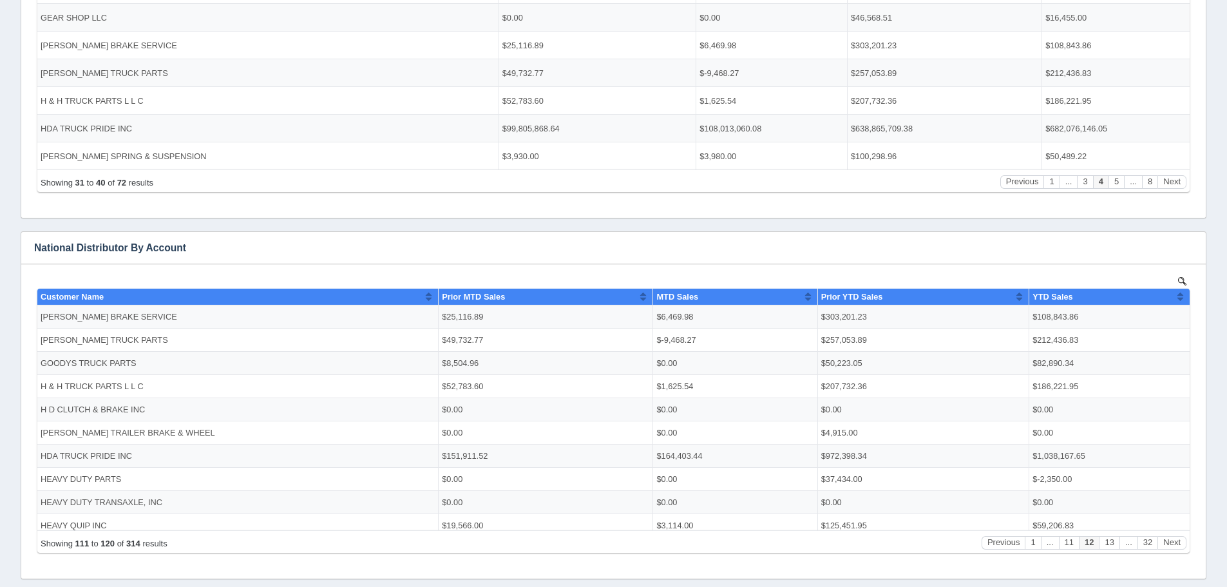
click at [1215, 193] on div "Add filter Date Date range Sql dropdown [PERSON_NAME] dropdown Static dropdown …" at bounding box center [613, 116] width 1206 height 925
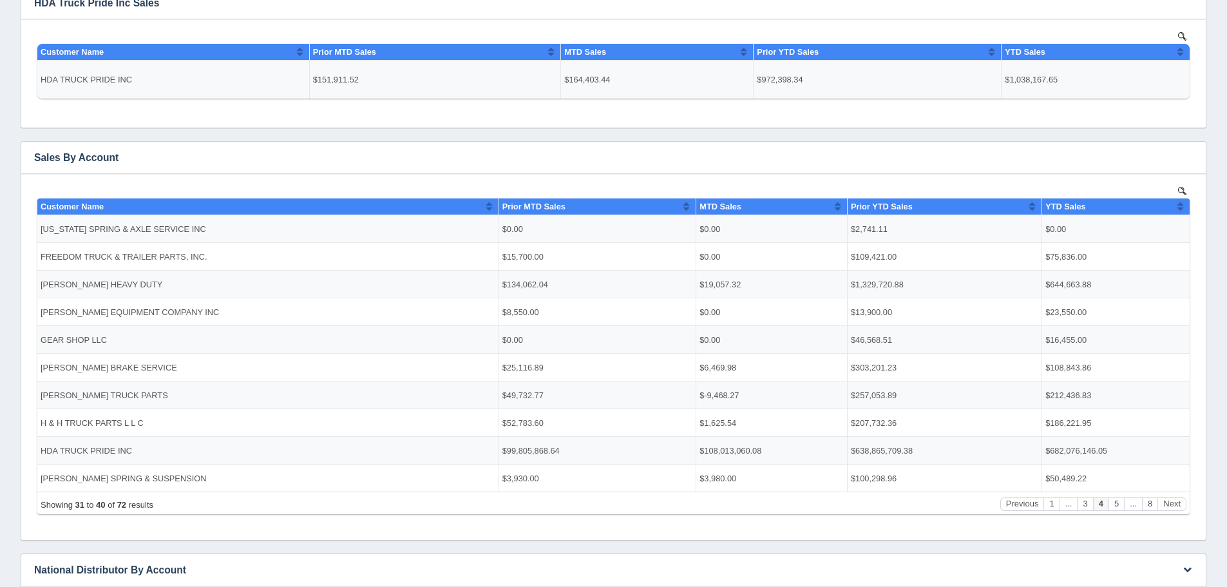
scroll to position [0, 0]
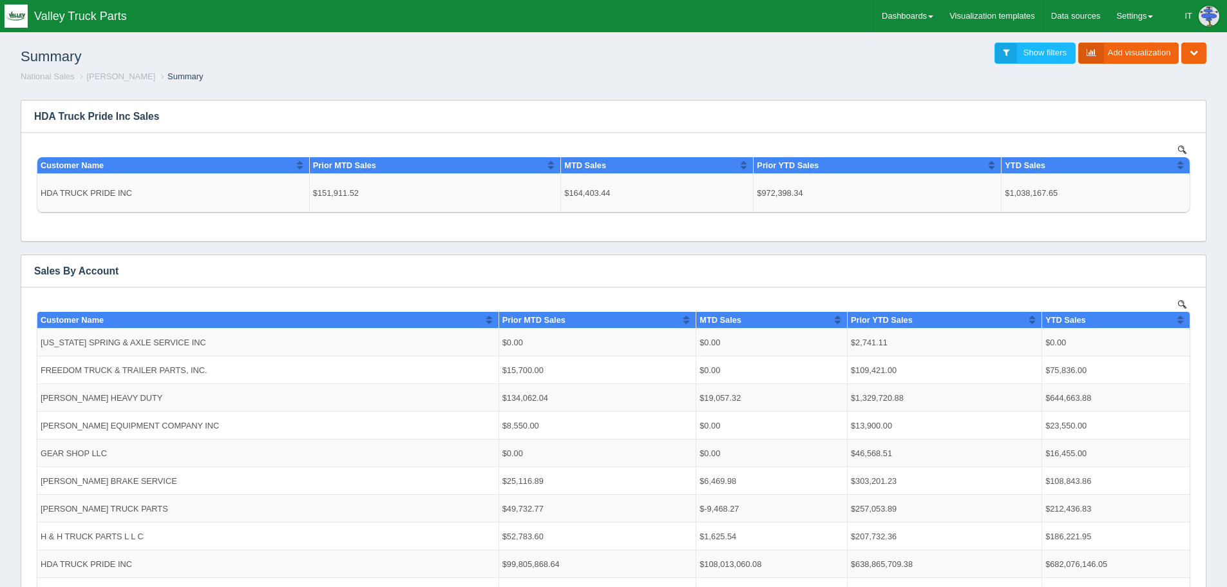
click at [1146, 92] on div "Add filter Date Date range Sql dropdown [PERSON_NAME] dropdown Static dropdown …" at bounding box center [613, 552] width 1206 height 925
